Goal: Find specific page/section: Find specific page/section

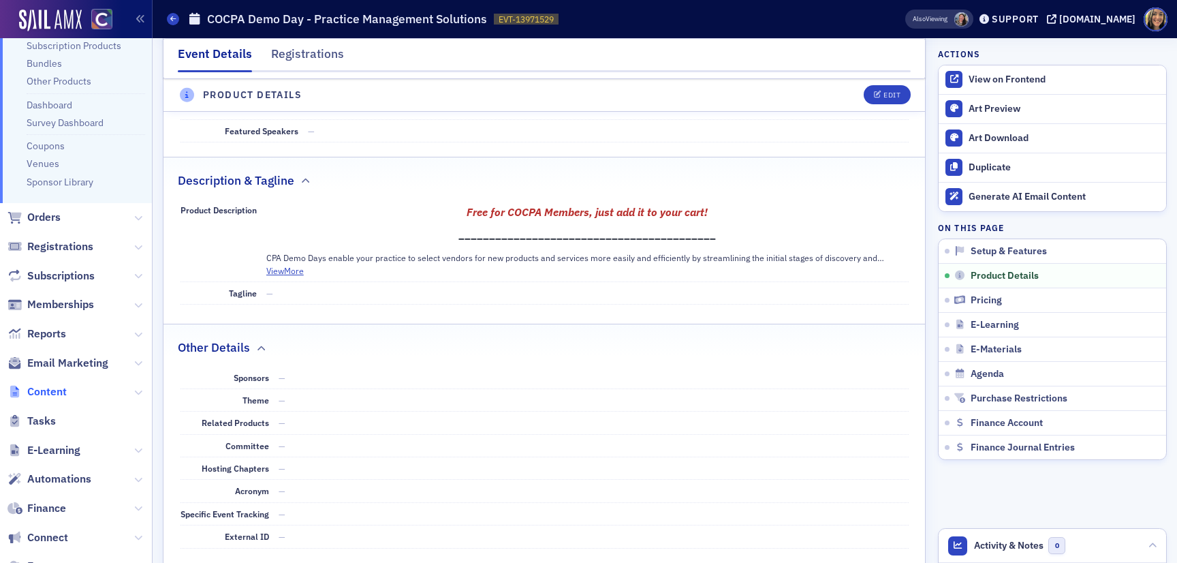
scroll to position [140, 0]
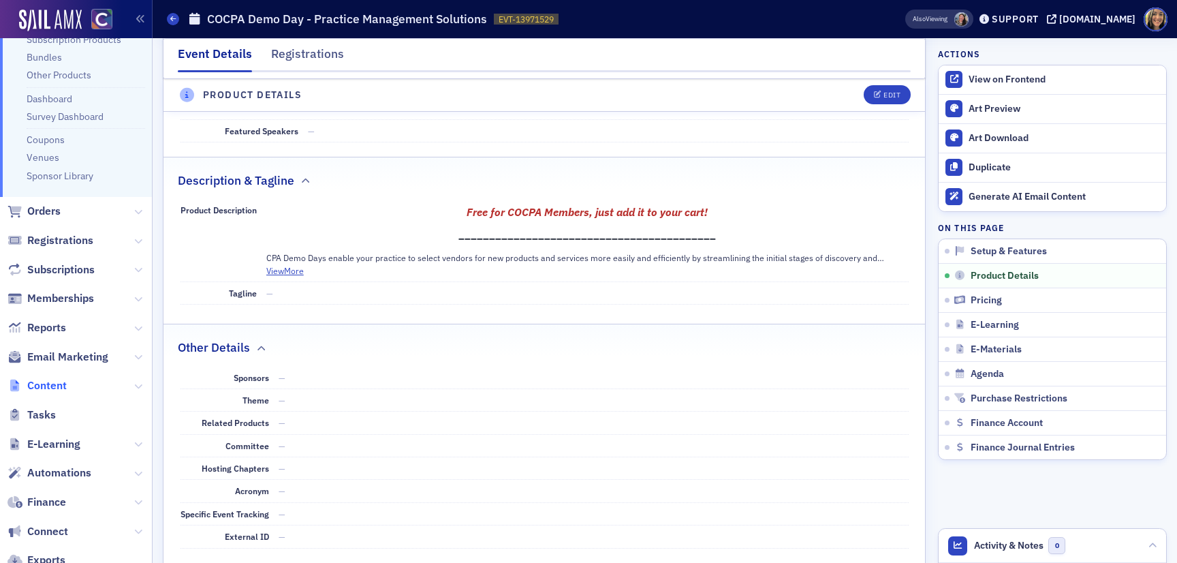
click at [40, 385] on span "Content" at bounding box center [47, 385] width 40 height 15
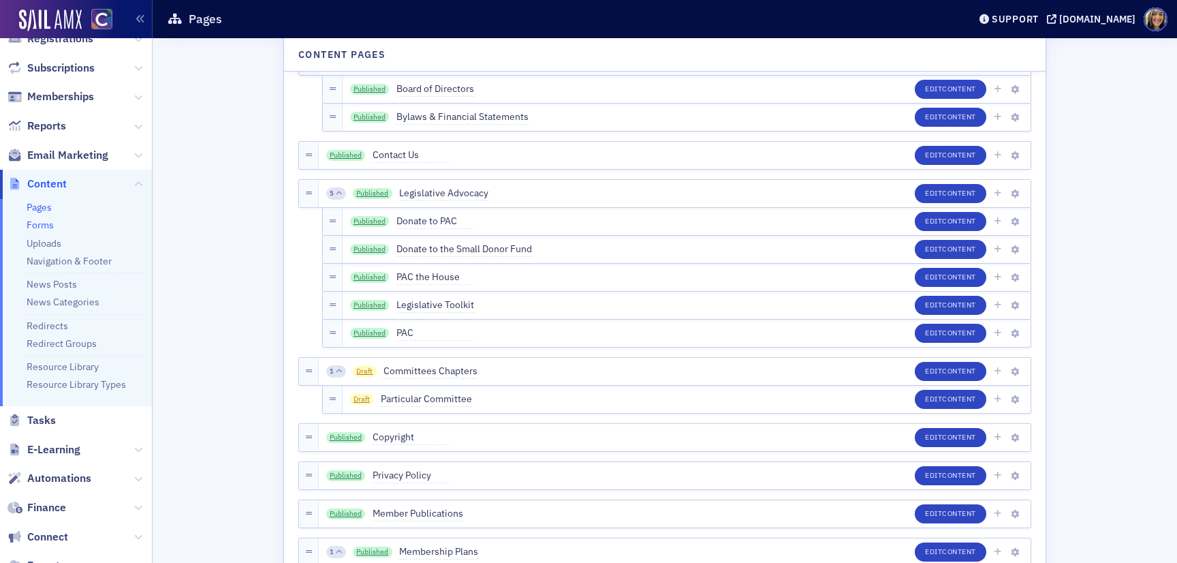
click at [46, 226] on link "Forms" at bounding box center [40, 225] width 27 height 12
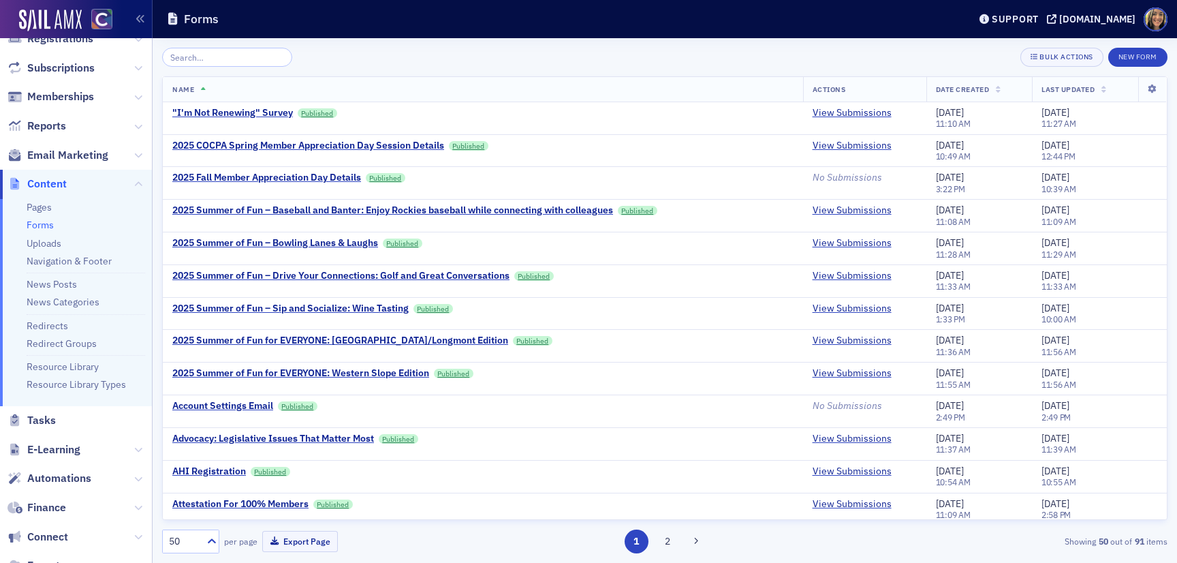
type input "n"
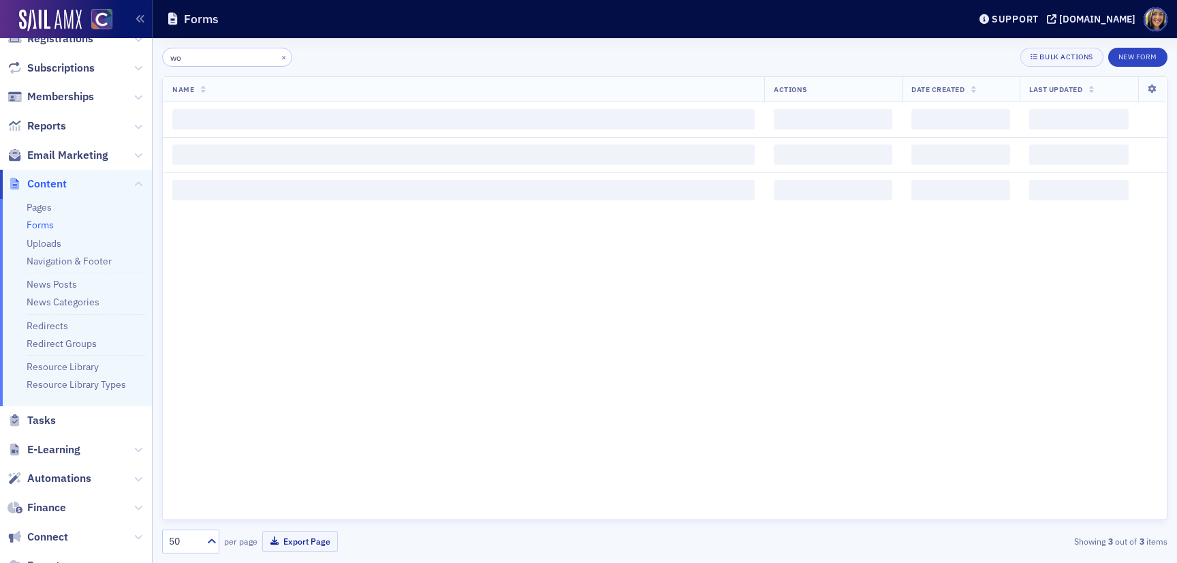
type input "w"
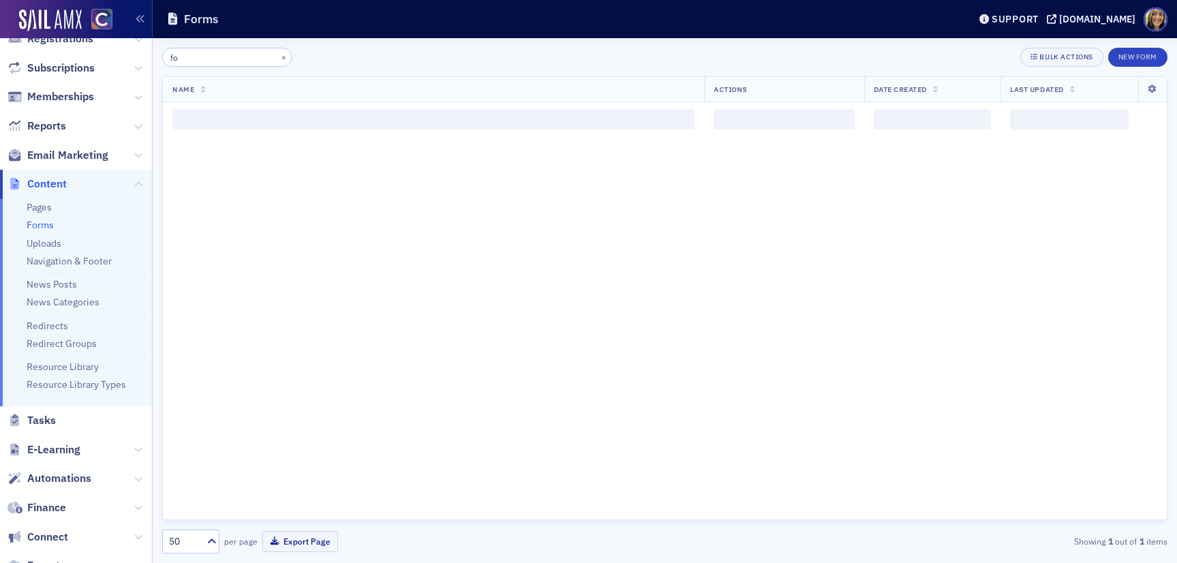
type input "f"
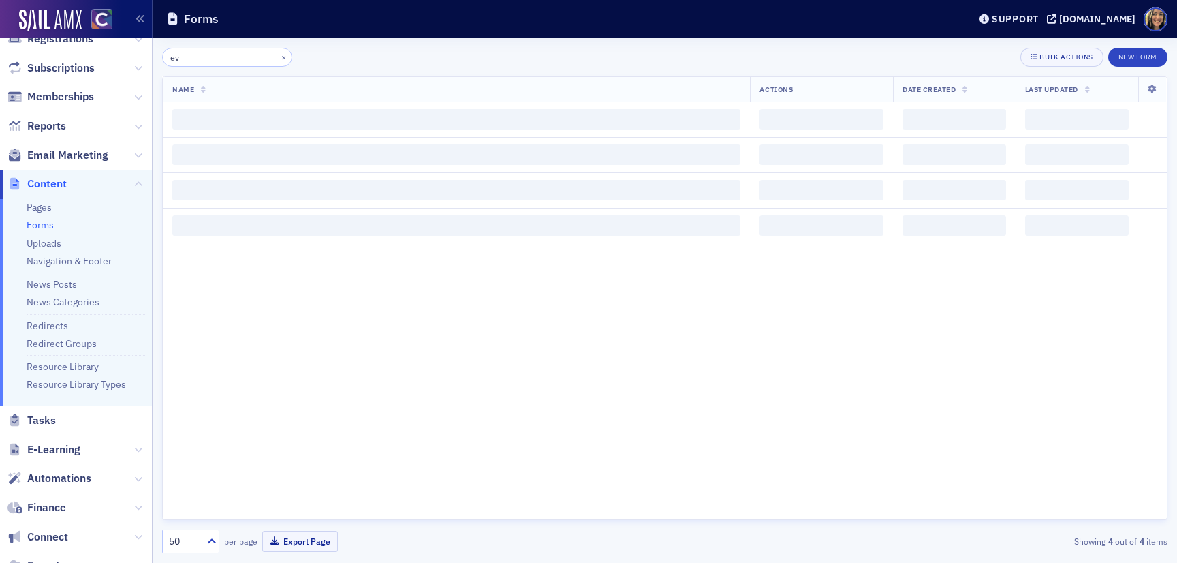
type input "e"
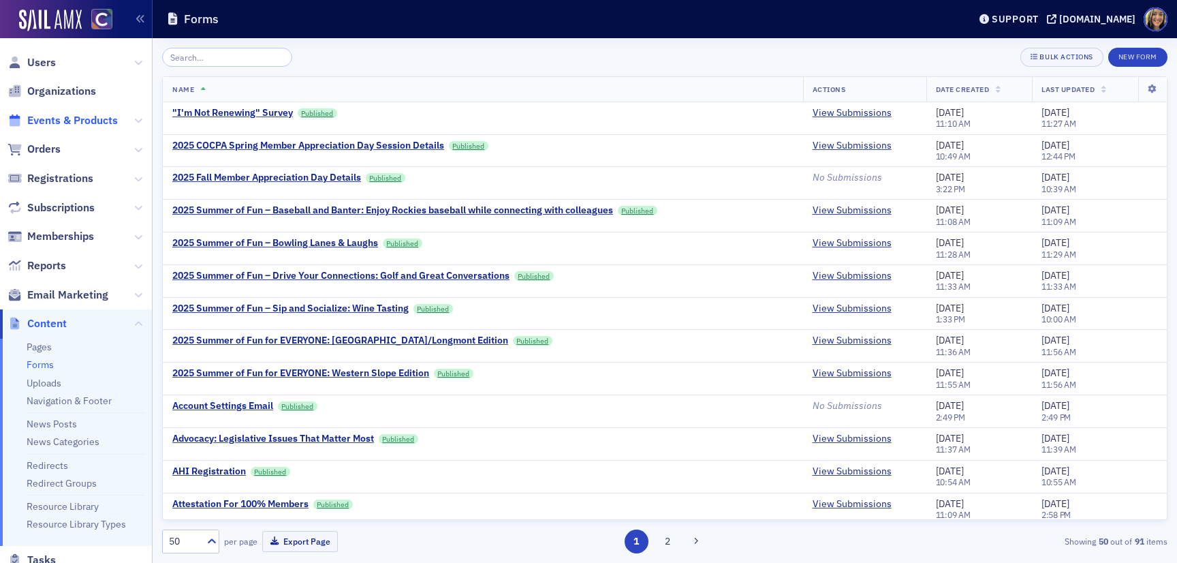
click at [57, 122] on span "Events & Products" at bounding box center [72, 120] width 91 height 15
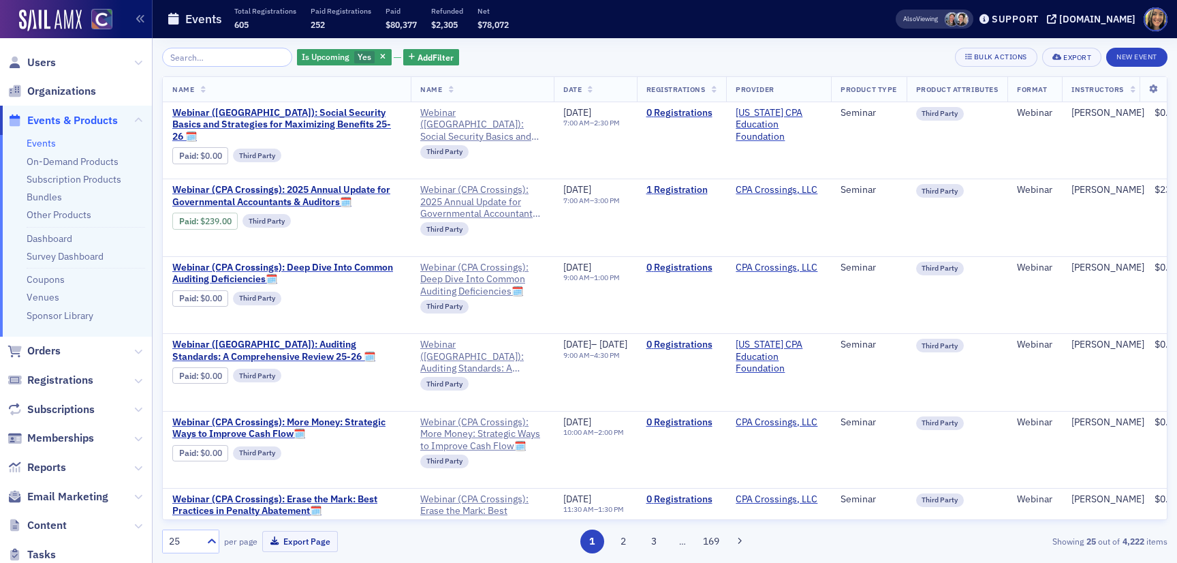
click at [225, 57] on input "search" at bounding box center [227, 57] width 130 height 19
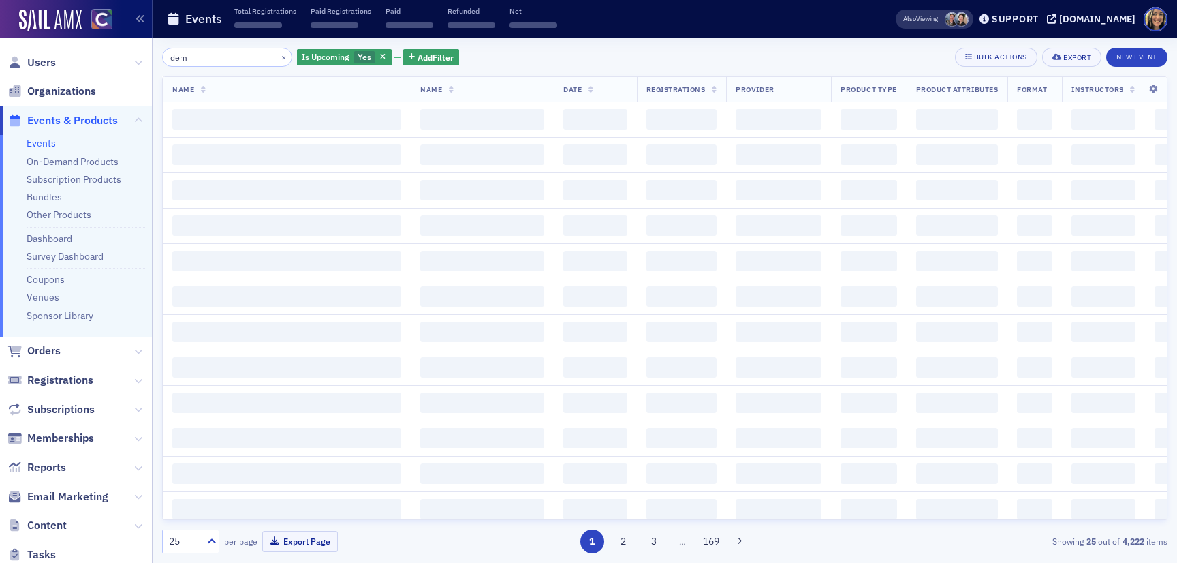
type input "demo"
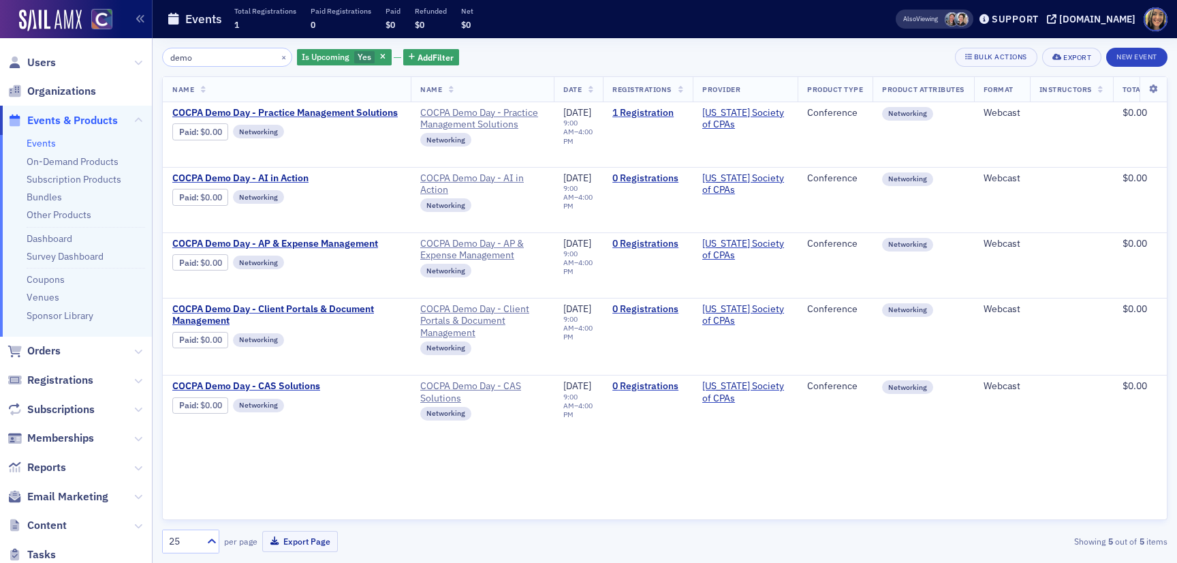
click at [236, 54] on input "demo" at bounding box center [227, 57] width 130 height 19
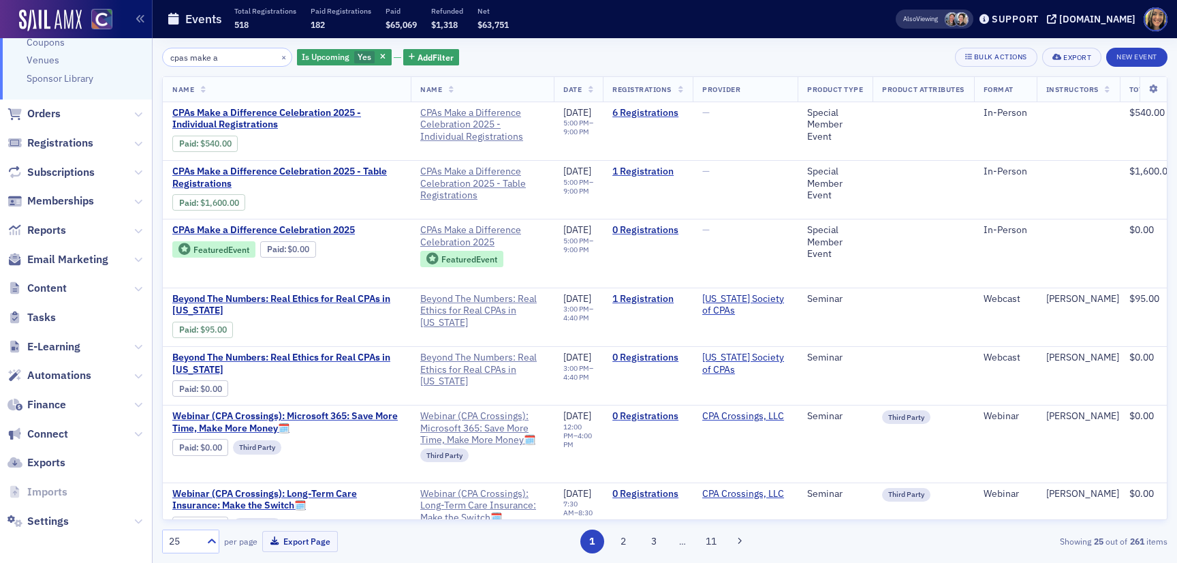
scroll to position [238, 0]
type input "cpas make a"
click at [50, 282] on span "Content" at bounding box center [47, 286] width 40 height 15
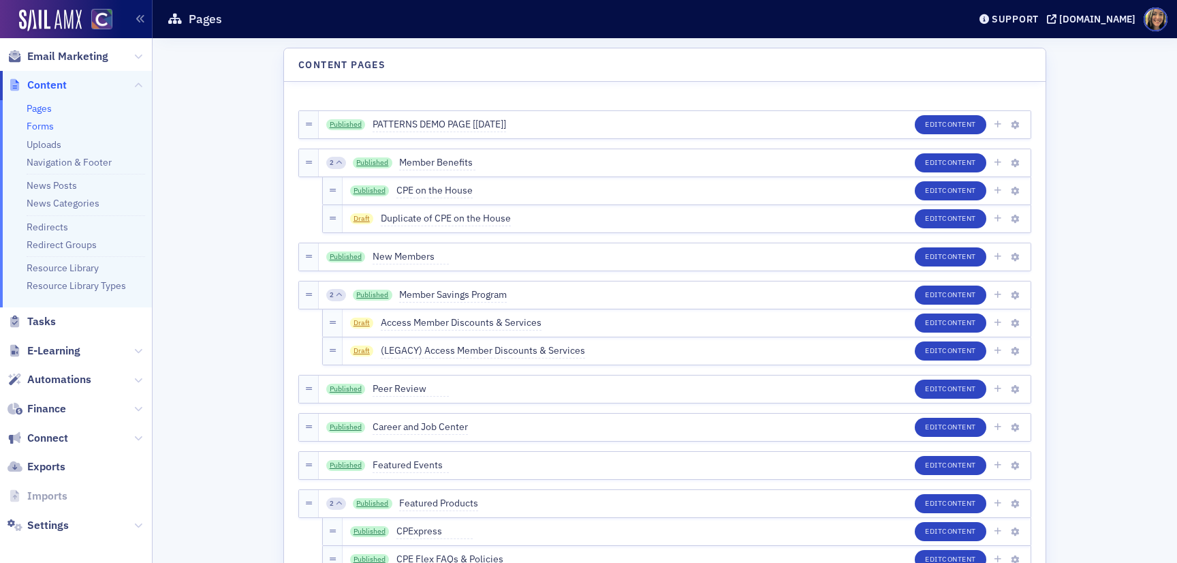
click at [48, 132] on link "Forms" at bounding box center [40, 126] width 27 height 12
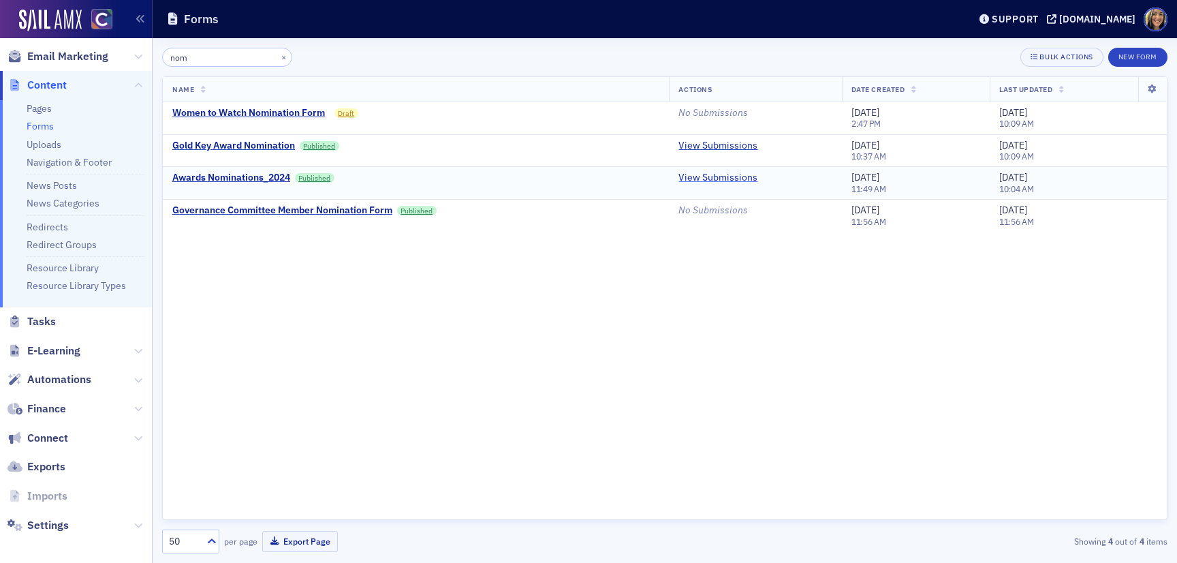
type input "nom"
click at [720, 179] on link "View Submissions" at bounding box center [717, 178] width 79 height 12
